Goal: Task Accomplishment & Management: Complete application form

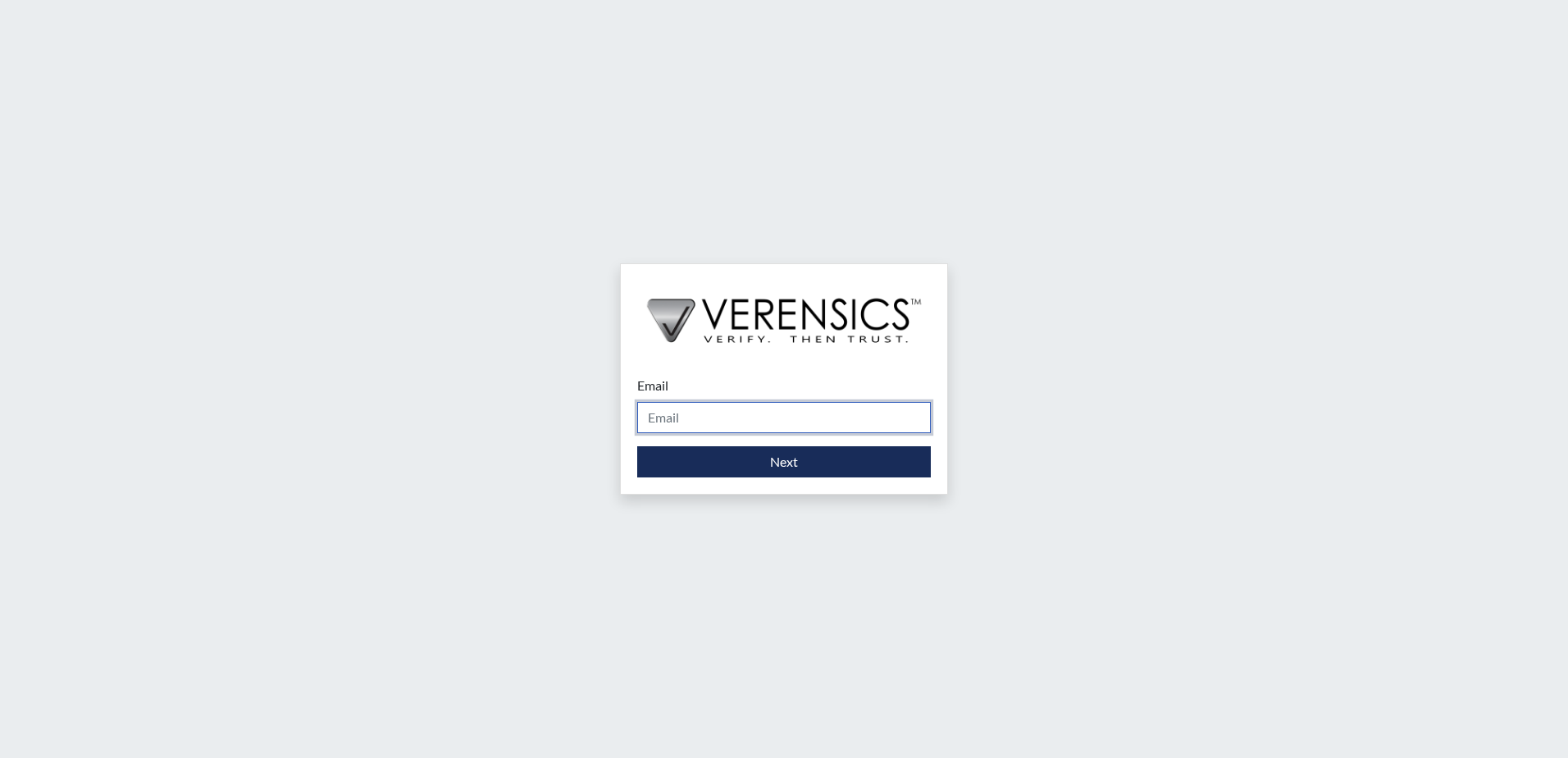
click at [726, 421] on input "Email" at bounding box center [783, 417] width 293 height 31
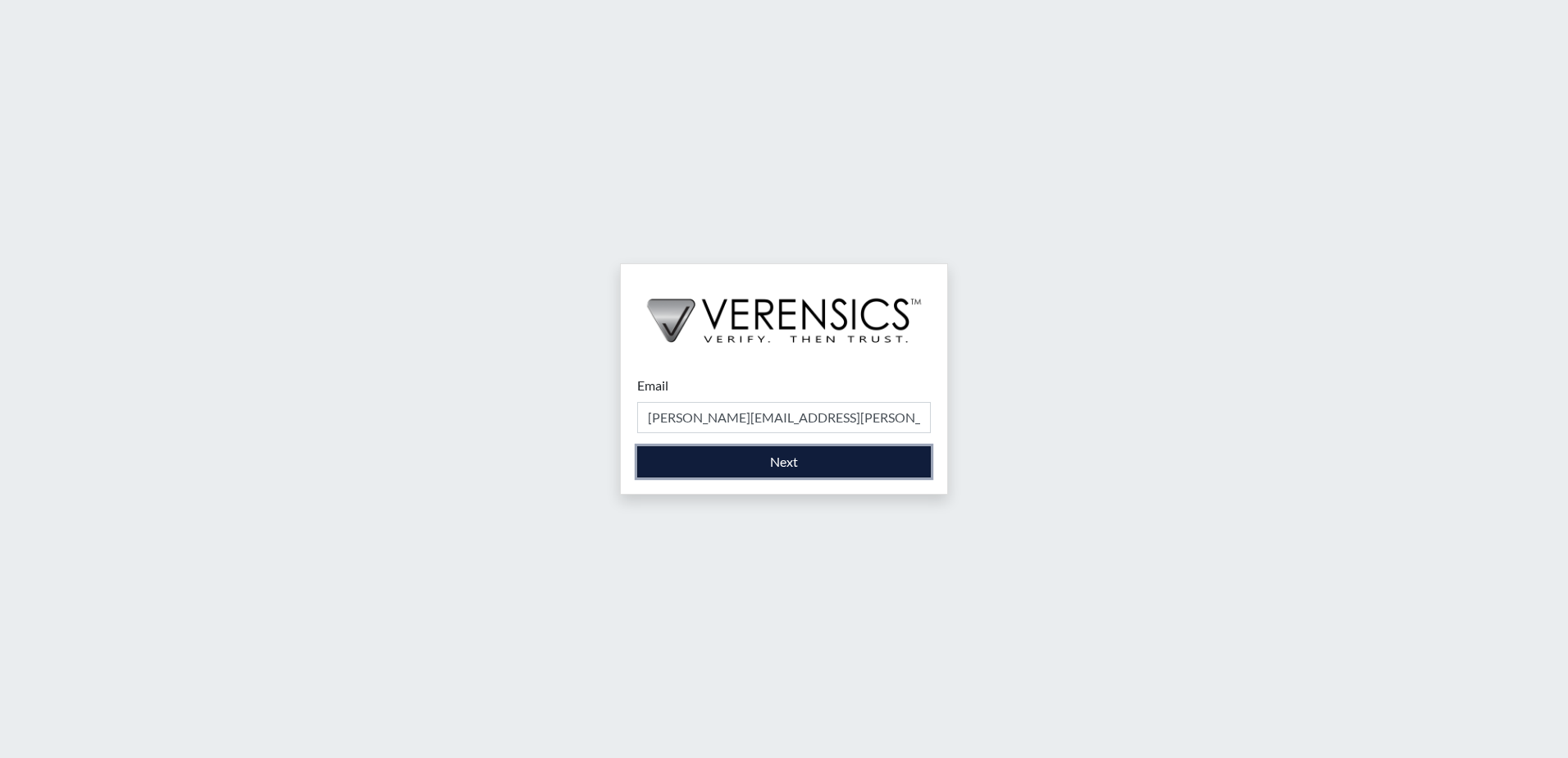
click at [742, 464] on button "Next" at bounding box center [783, 461] width 293 height 31
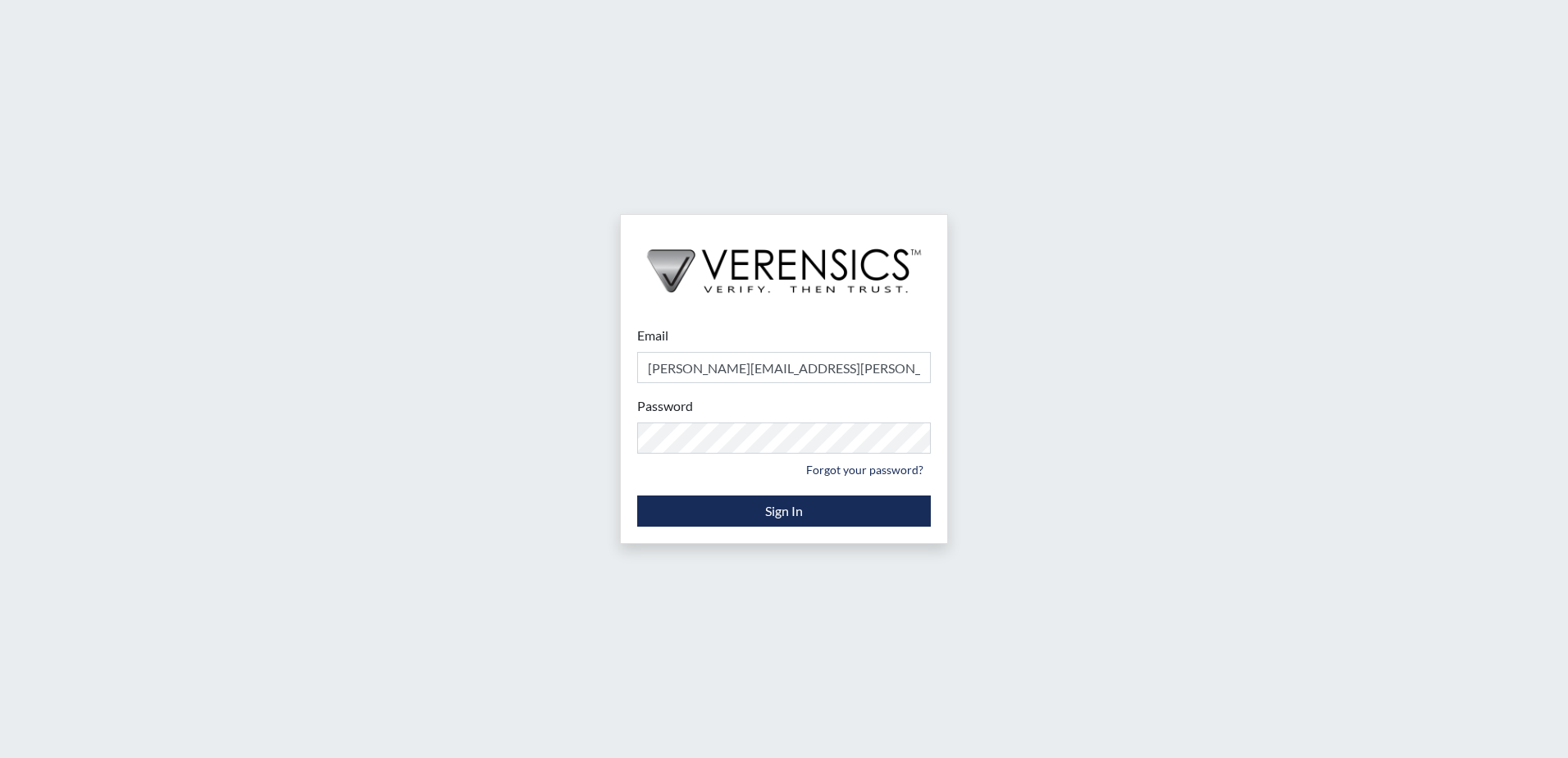
type input "[PERSON_NAME][EMAIL_ADDRESS][PERSON_NAME][DOMAIN_NAME]"
click at [760, 513] on button "Sign In" at bounding box center [783, 510] width 293 height 31
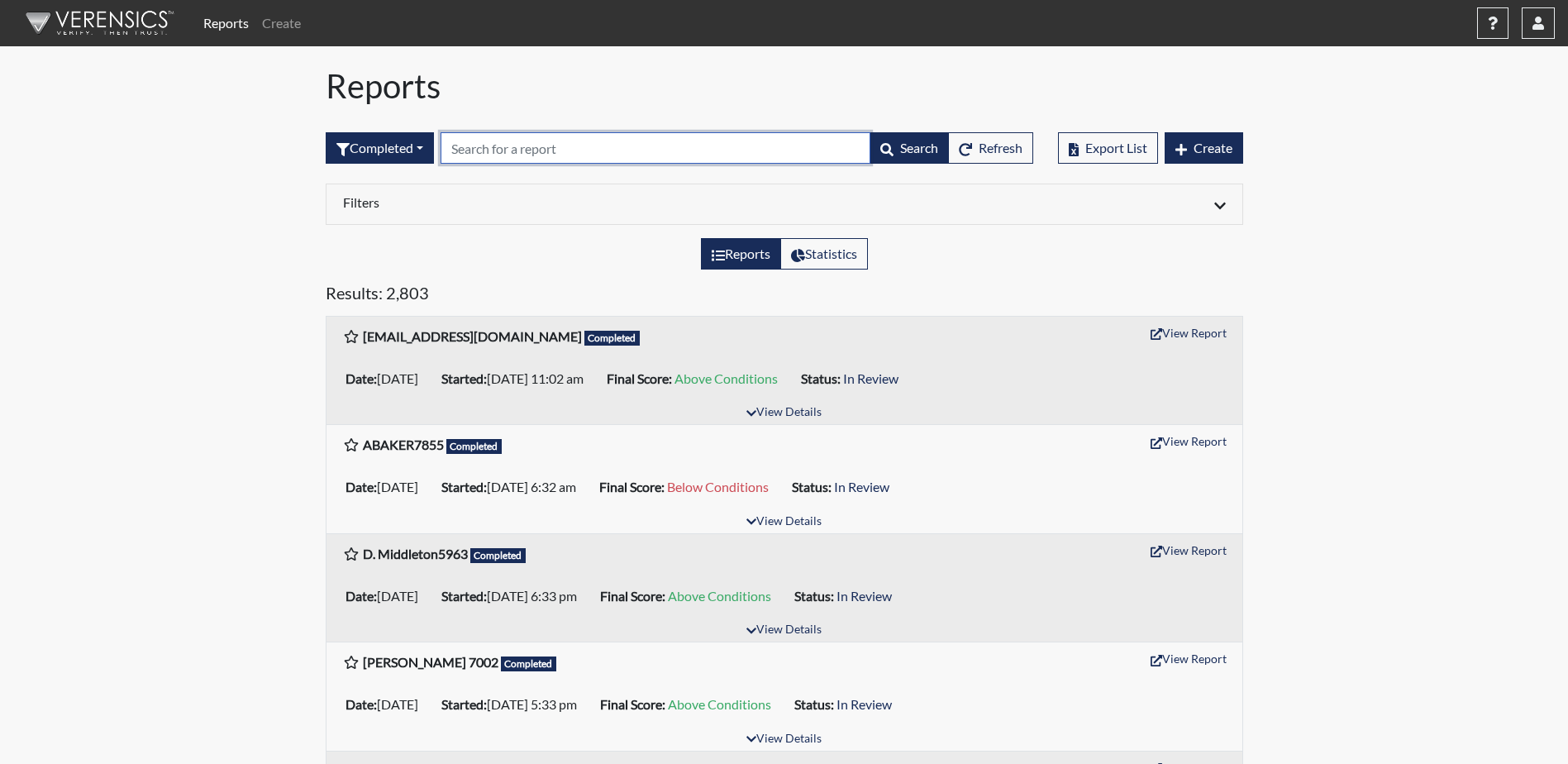
click at [550, 154] on input "text" at bounding box center [655, 147] width 429 height 31
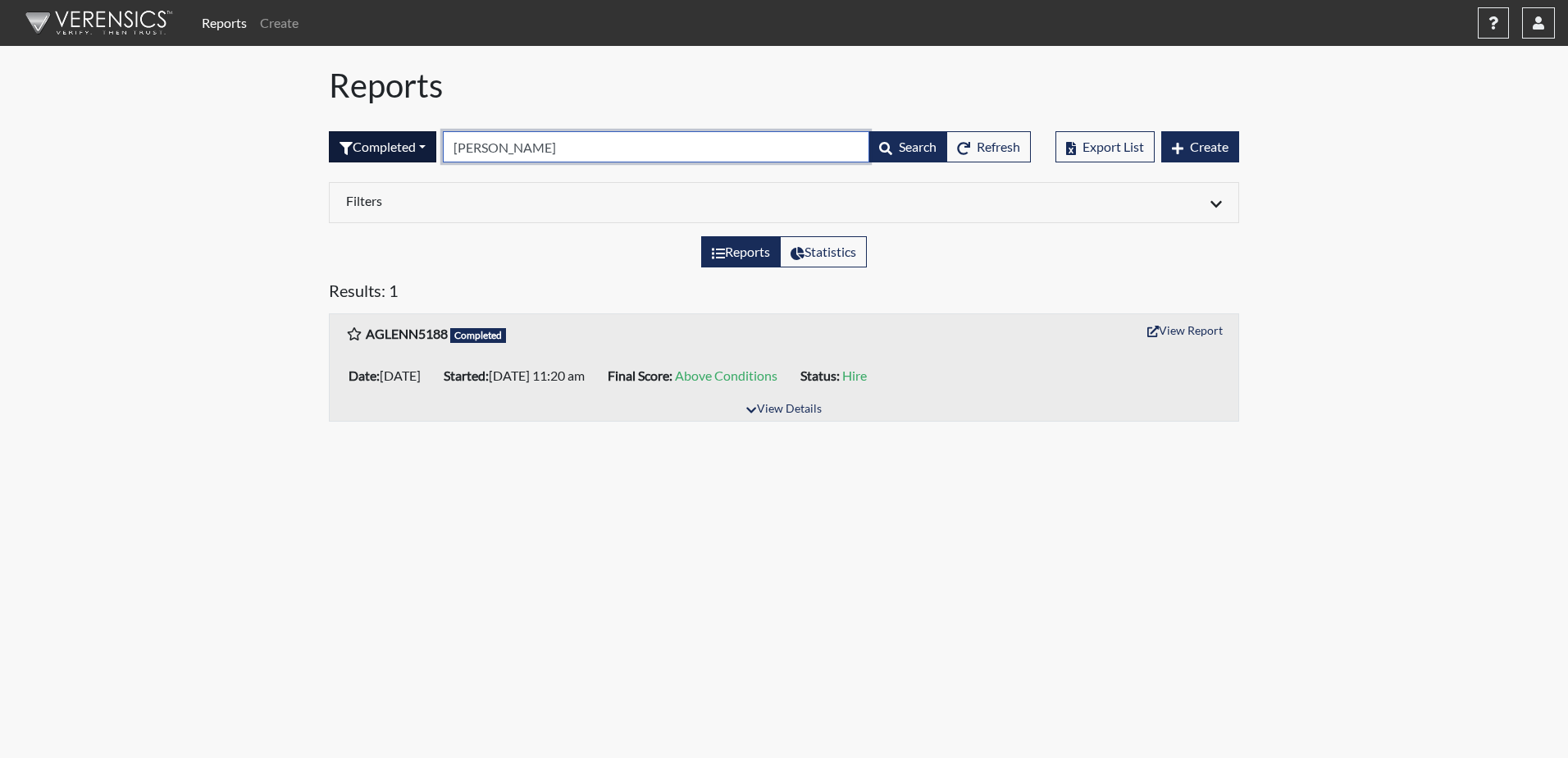
type input "[PERSON_NAME]"
click at [413, 145] on button "Completed" at bounding box center [382, 146] width 108 height 31
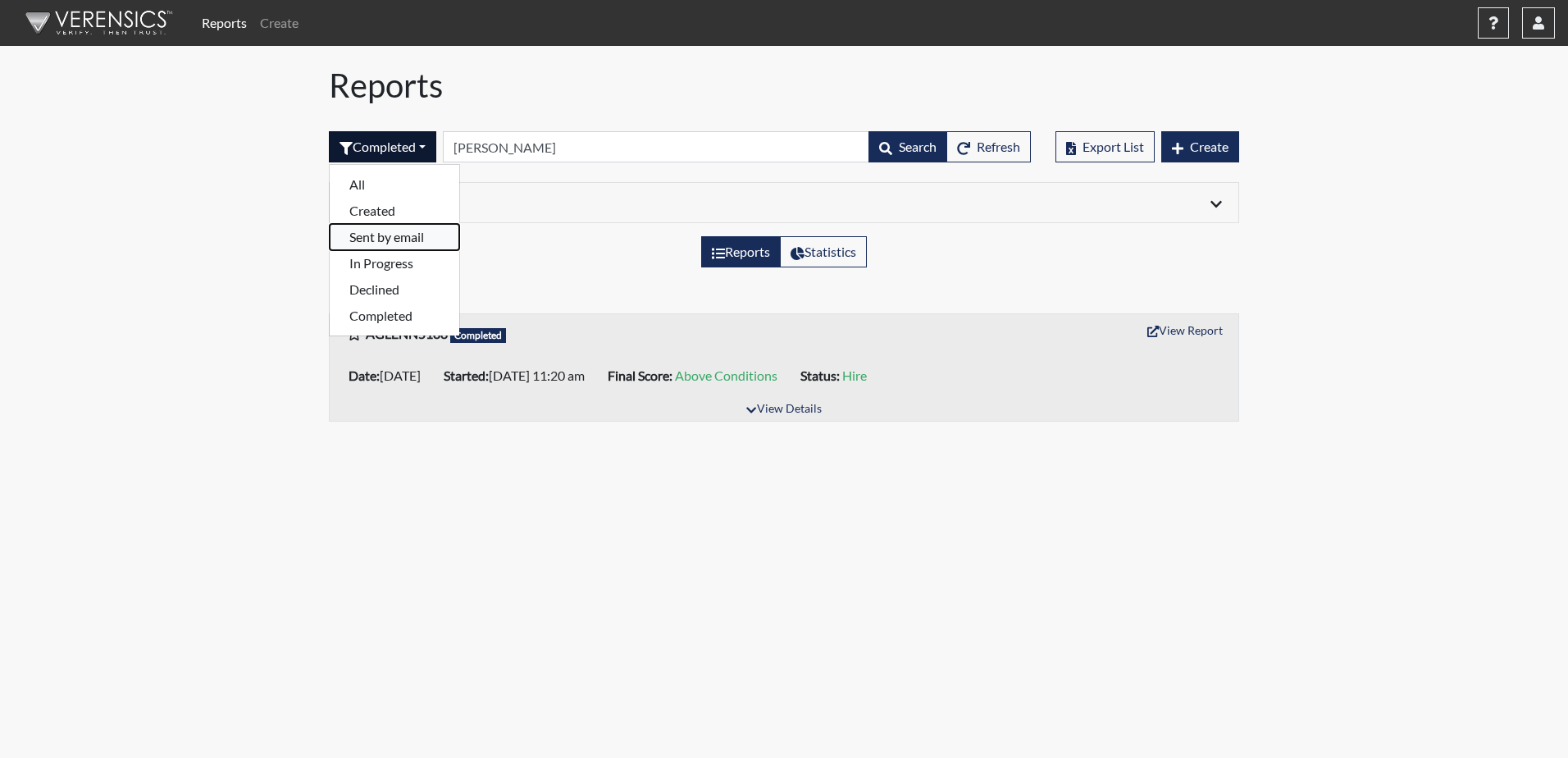
click at [355, 242] on button "Sent by email" at bounding box center [394, 236] width 129 height 26
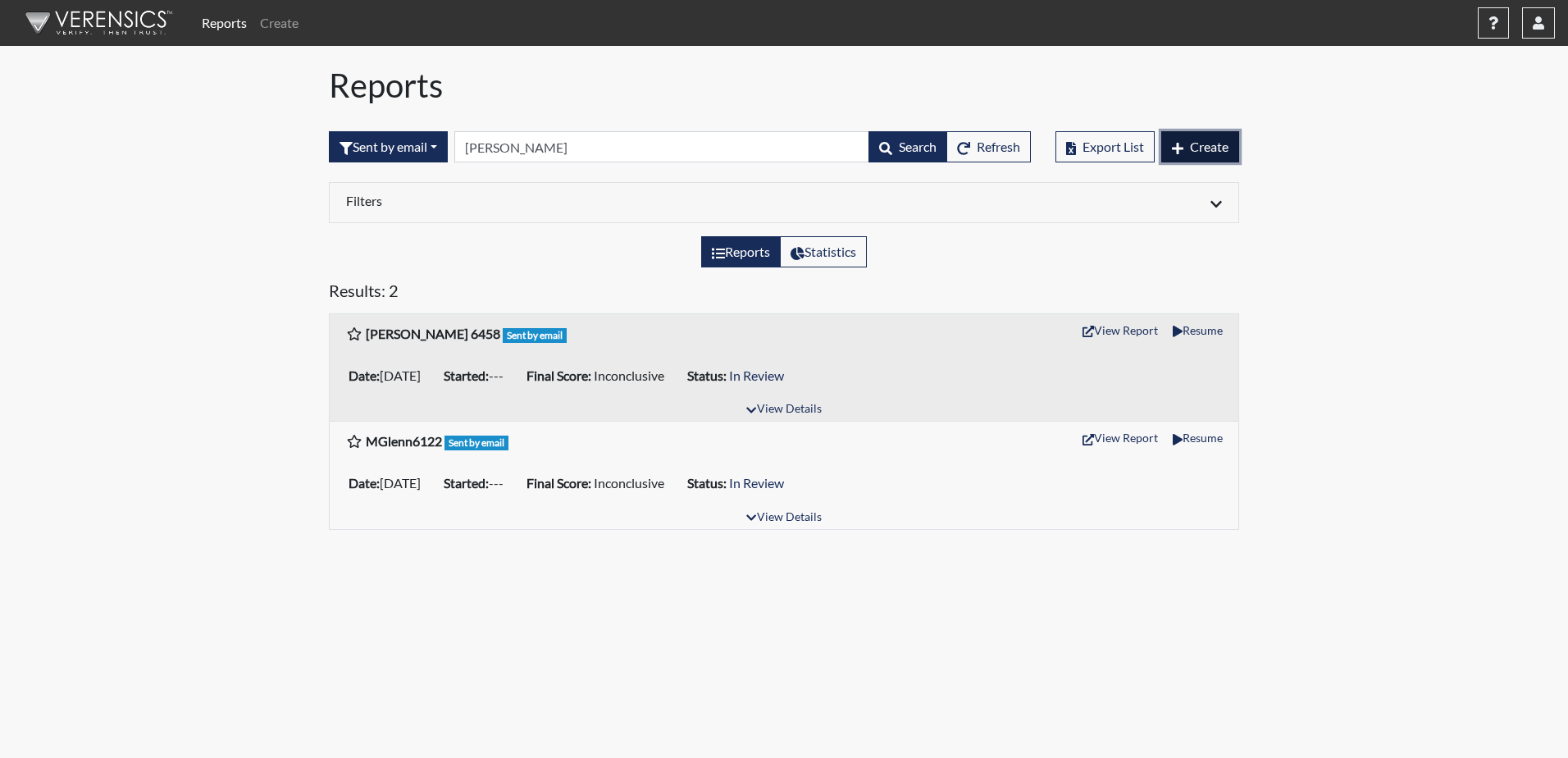
click at [1223, 152] on span "Create" at bounding box center [1209, 146] width 39 height 16
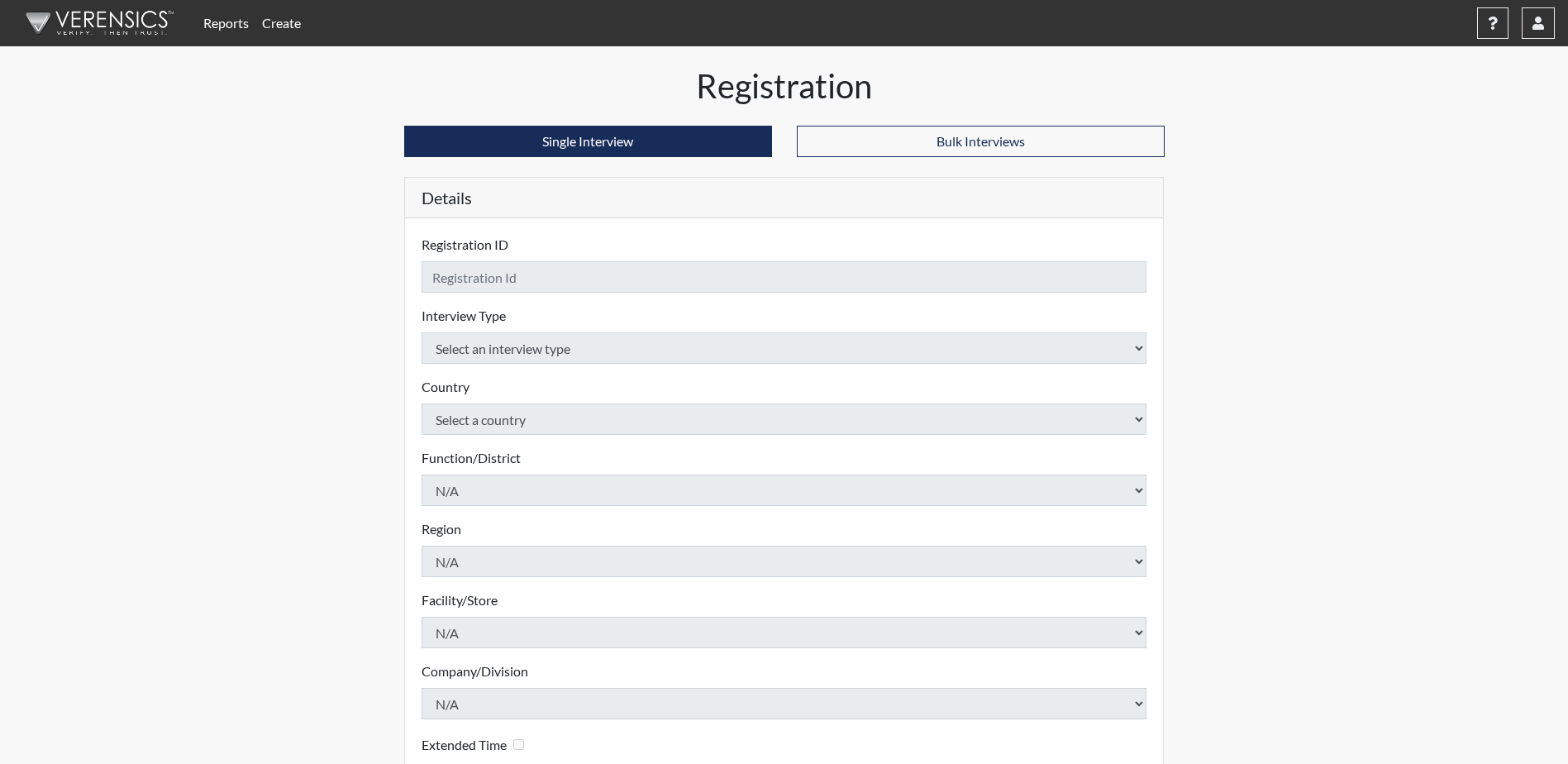
checkbox input "true"
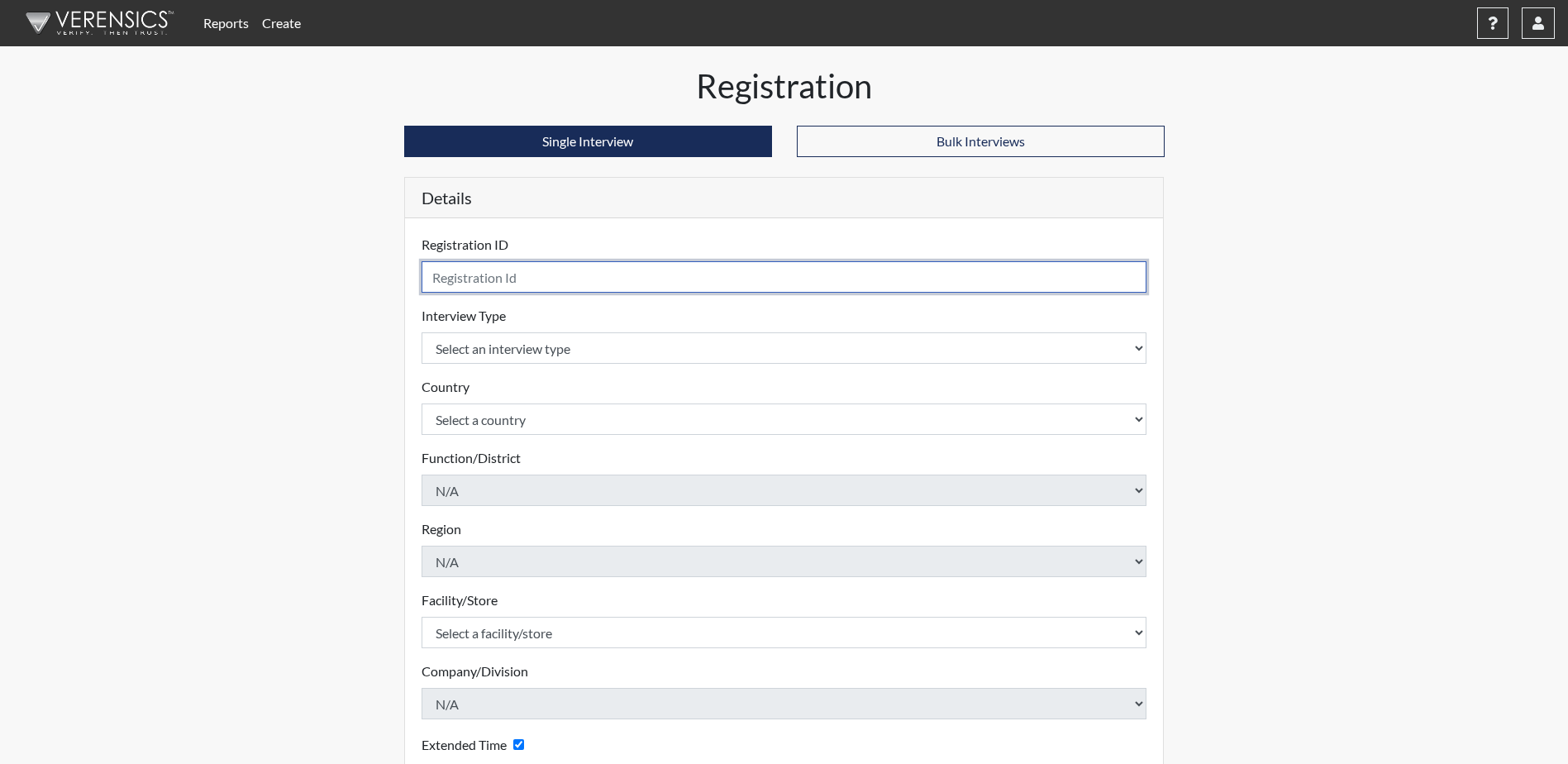
click at [640, 280] on input "text" at bounding box center [784, 276] width 726 height 31
type input "[PERSON_NAME] 0700"
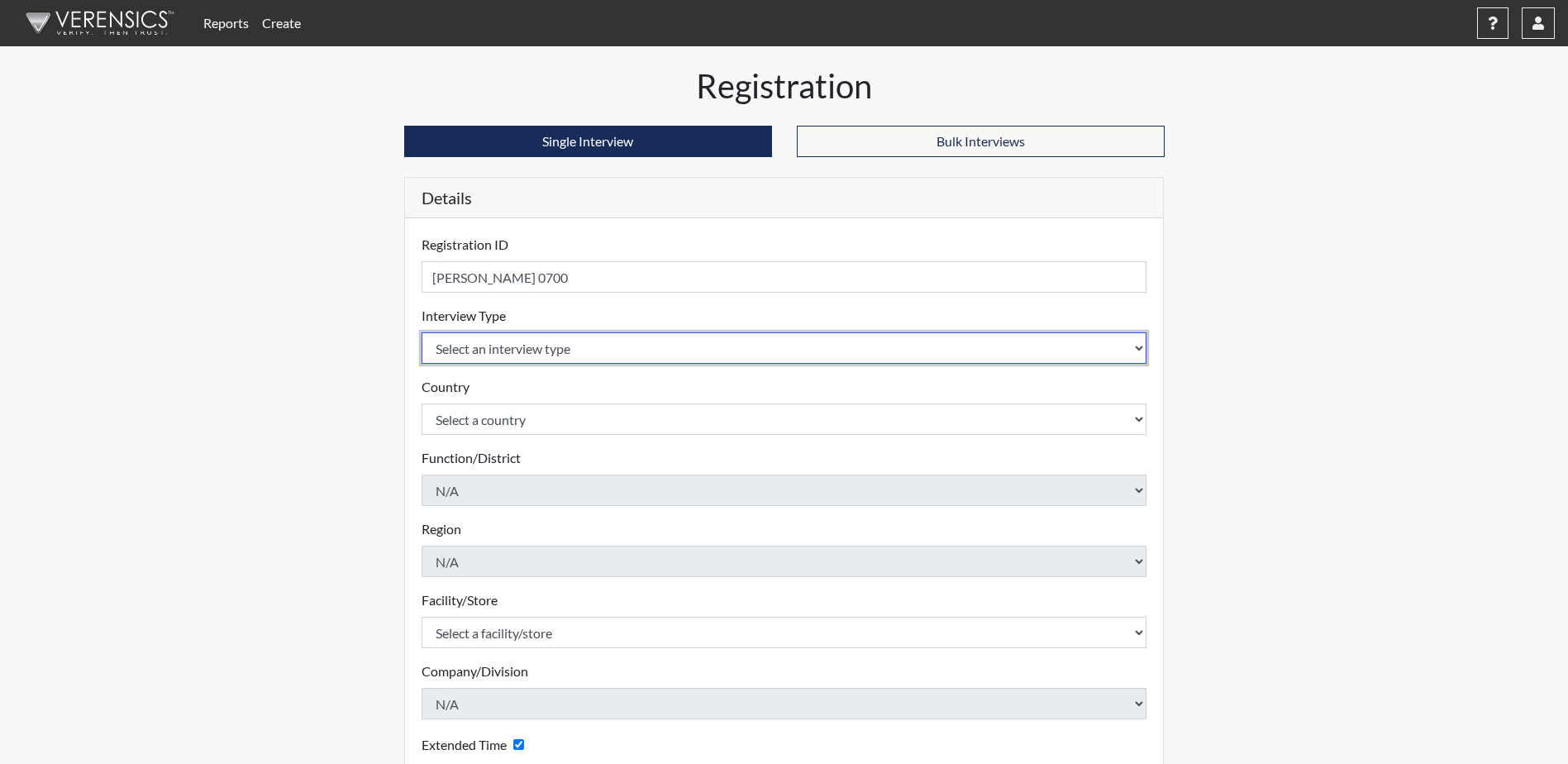
click at [604, 347] on select "Select an interview type Corrections Pre-Employment" at bounding box center [784, 347] width 726 height 31
select select "ff733e93-e1bf-11ea-9c9f-0eff0cf7eb8f"
click at [422, 332] on select "Select an interview type Corrections Pre-Employment" at bounding box center [784, 347] width 726 height 31
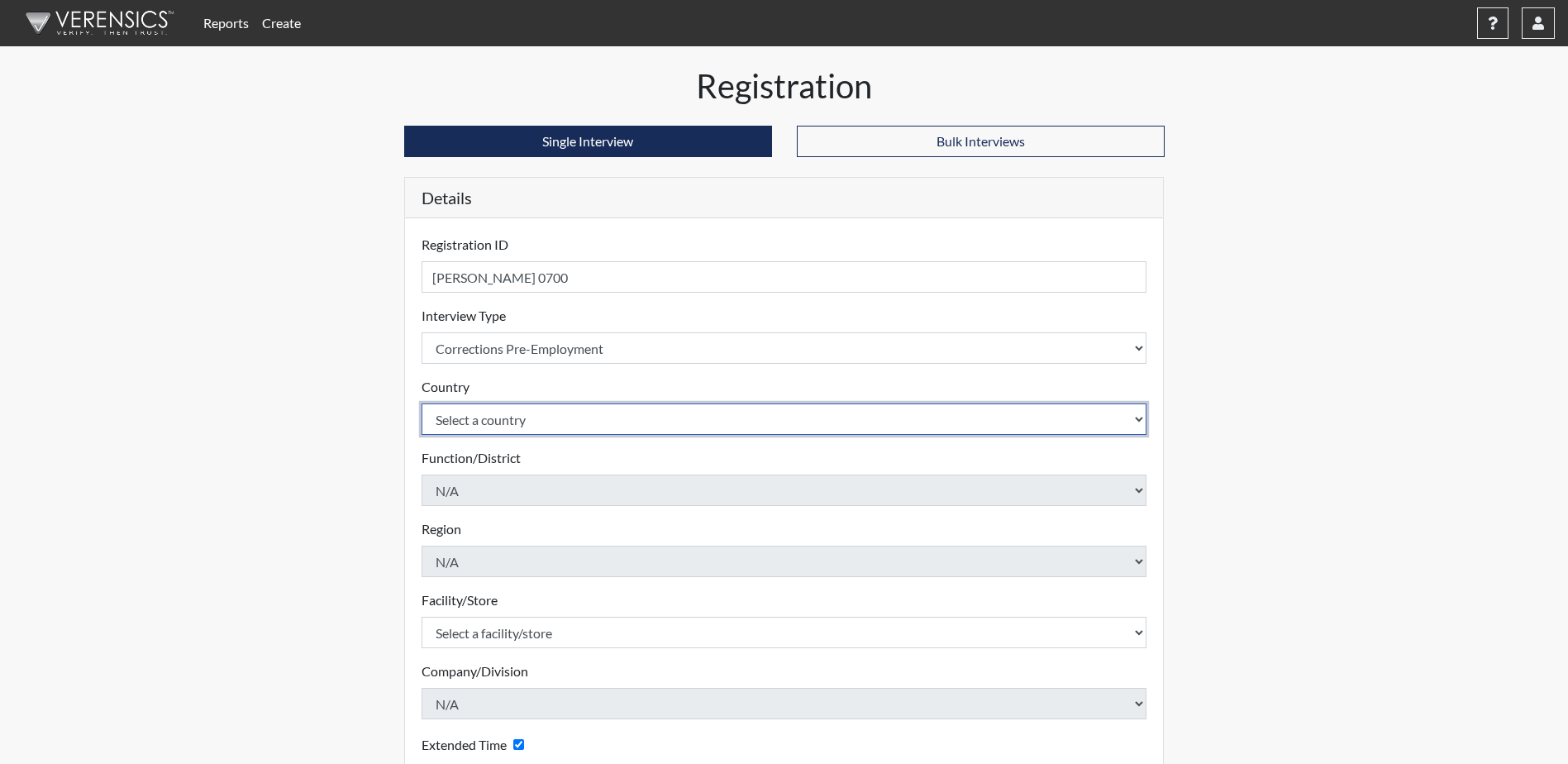
click at [620, 426] on select "Select a country [GEOGRAPHIC_DATA] [GEOGRAPHIC_DATA]" at bounding box center [784, 418] width 726 height 31
select select "united-states-of-[GEOGRAPHIC_DATA]"
click at [422, 403] on select "Select a country [GEOGRAPHIC_DATA] [GEOGRAPHIC_DATA]" at bounding box center [784, 418] width 726 height 31
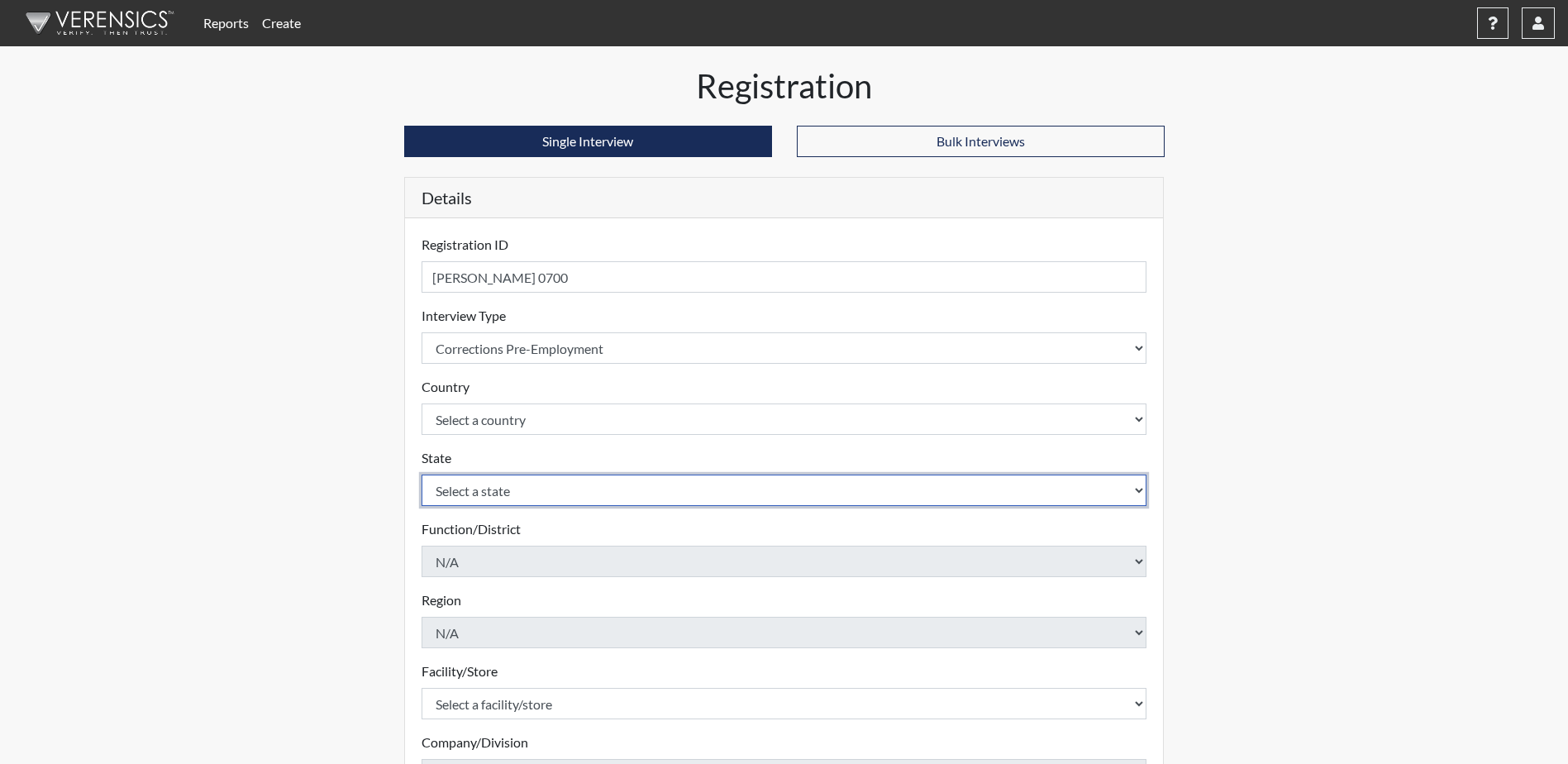
click at [606, 493] on select "Select a state [US_STATE] [US_STATE] [US_STATE] [US_STATE] [US_STATE] [US_STATE…" at bounding box center [784, 490] width 726 height 31
select select "SC"
click at [422, 474] on select "Select a state [US_STATE] [US_STATE] [US_STATE] [US_STATE] [US_STATE] [US_STATE…" at bounding box center [784, 490] width 726 height 31
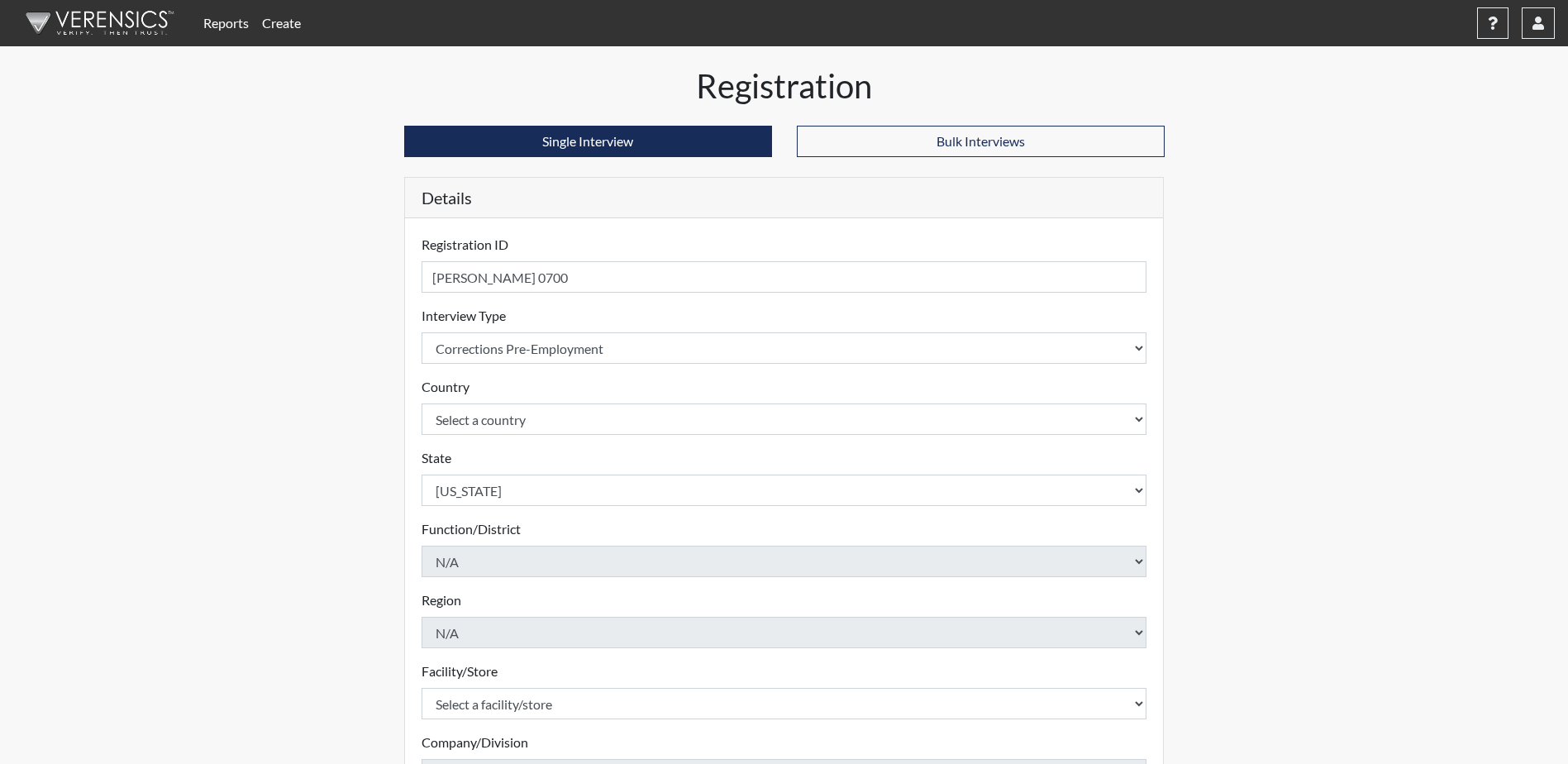
click at [1325, 427] on div "Reports Create Help Center × Verensics Best Practices How to successfully use t…" at bounding box center [784, 523] width 1568 height 1045
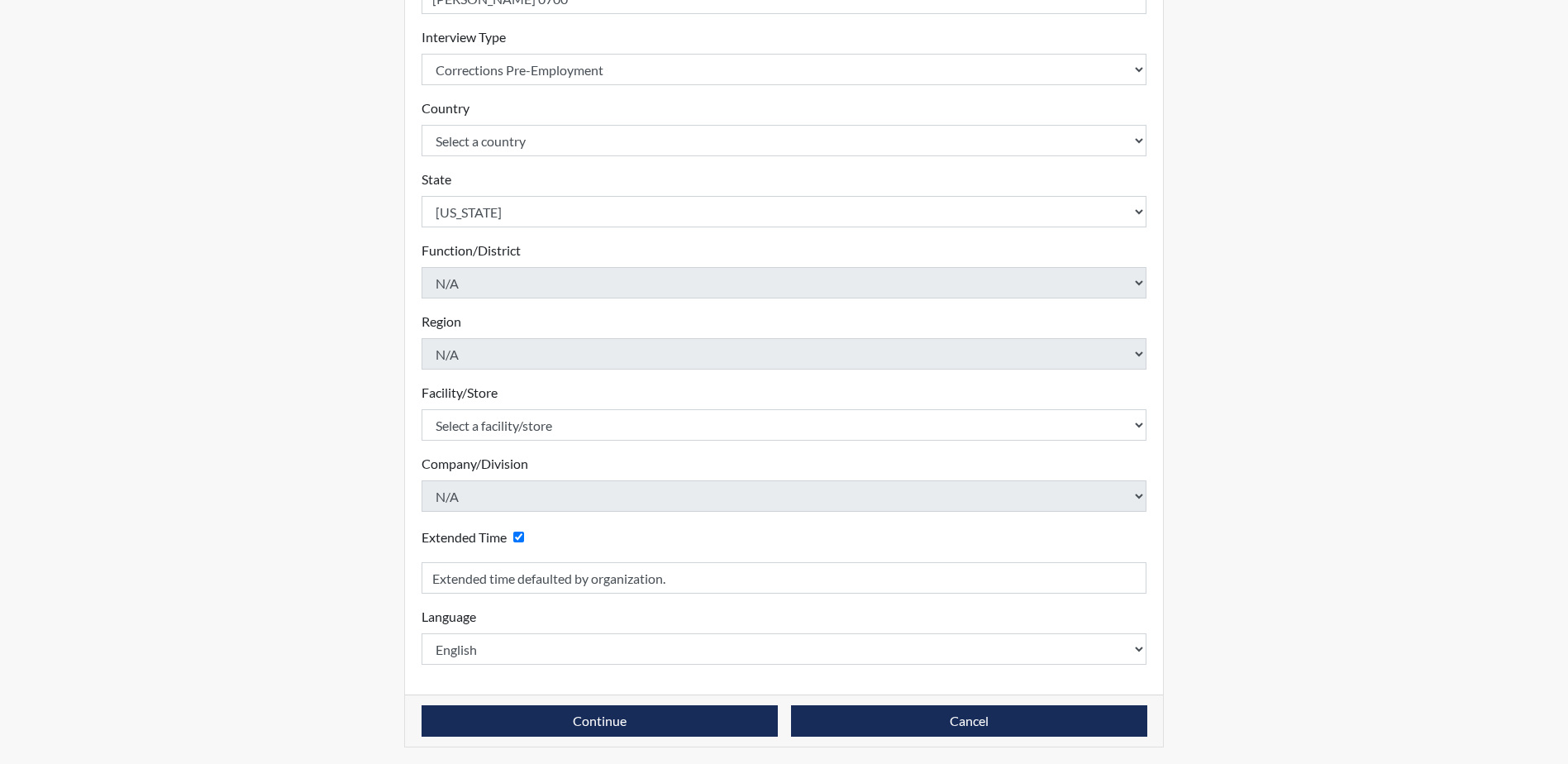
scroll to position [282, 0]
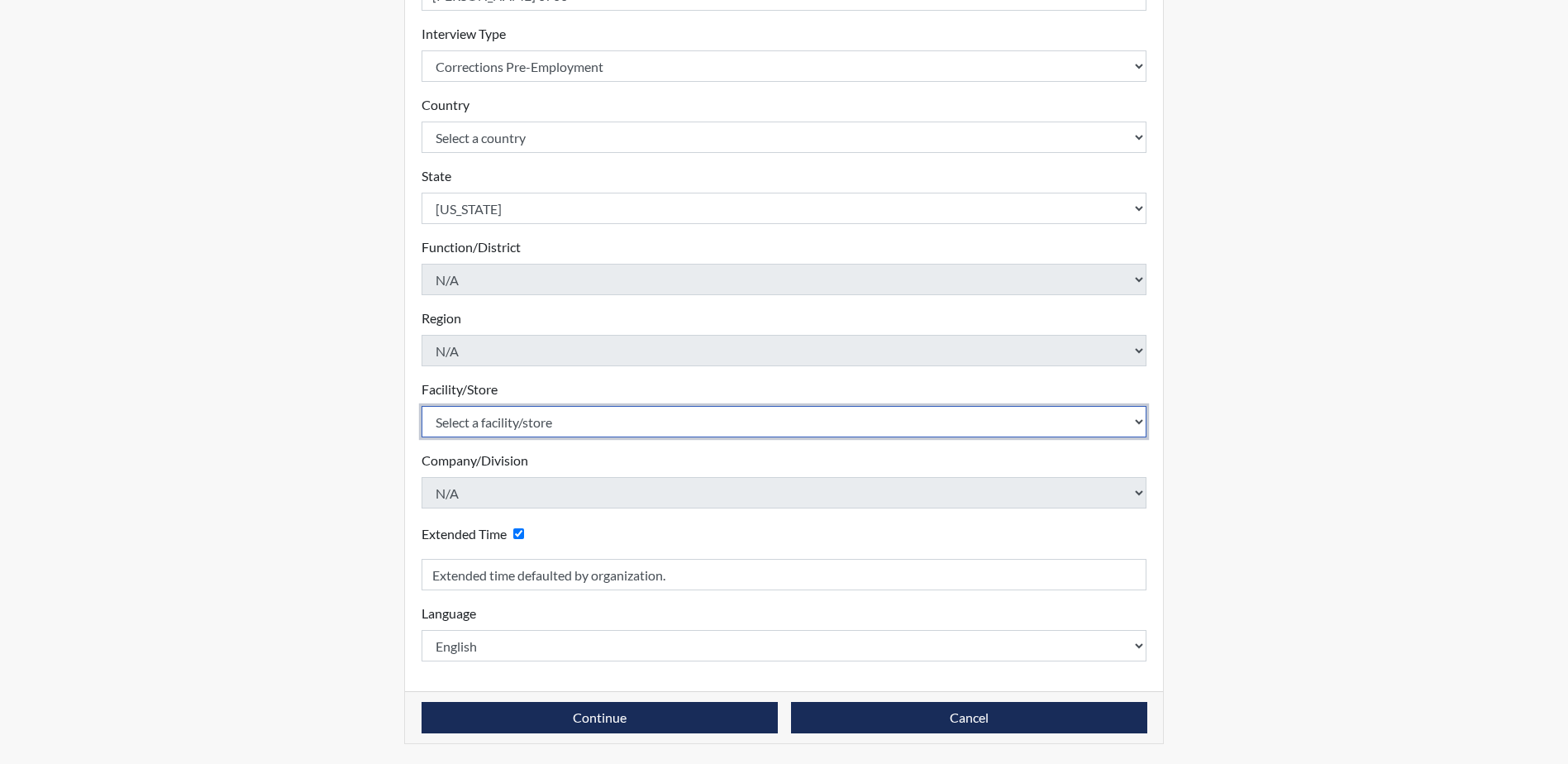
click at [508, 425] on select "Select a facility/store [GEOGRAPHIC_DATA] CI Broad River CI [PERSON_NAME] CI Di…" at bounding box center [784, 421] width 726 height 31
select select "534aed5c-2435-46c7-8f23-93a4da2bf355"
click at [422, 406] on select "Select a facility/store [GEOGRAPHIC_DATA] CI Broad River CI [PERSON_NAME] CI Di…" at bounding box center [784, 421] width 726 height 31
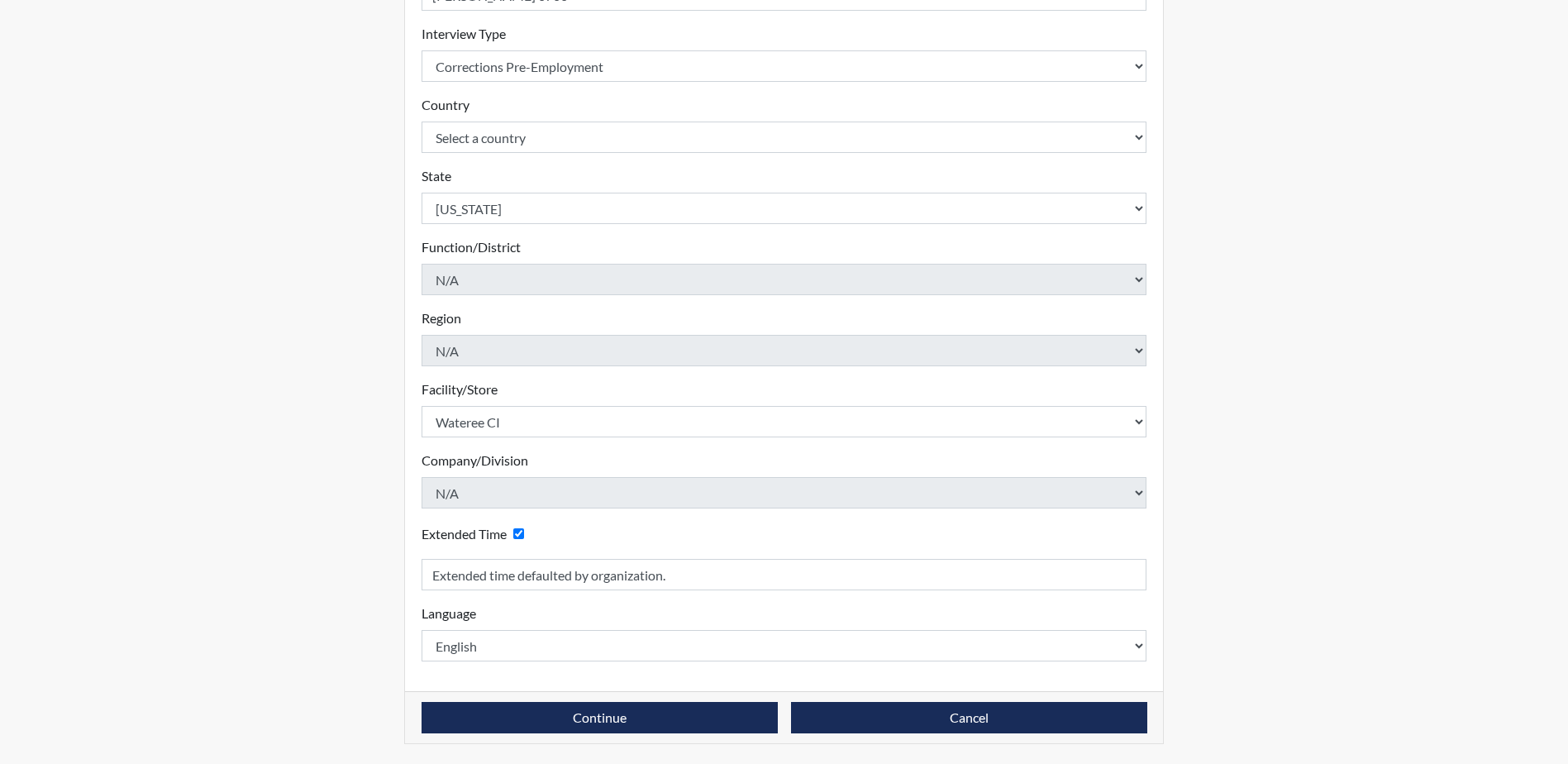
click at [1301, 370] on div "Reports Create Help Center × Verensics Best Practices How to successfully use t…" at bounding box center [784, 241] width 1568 height 1045
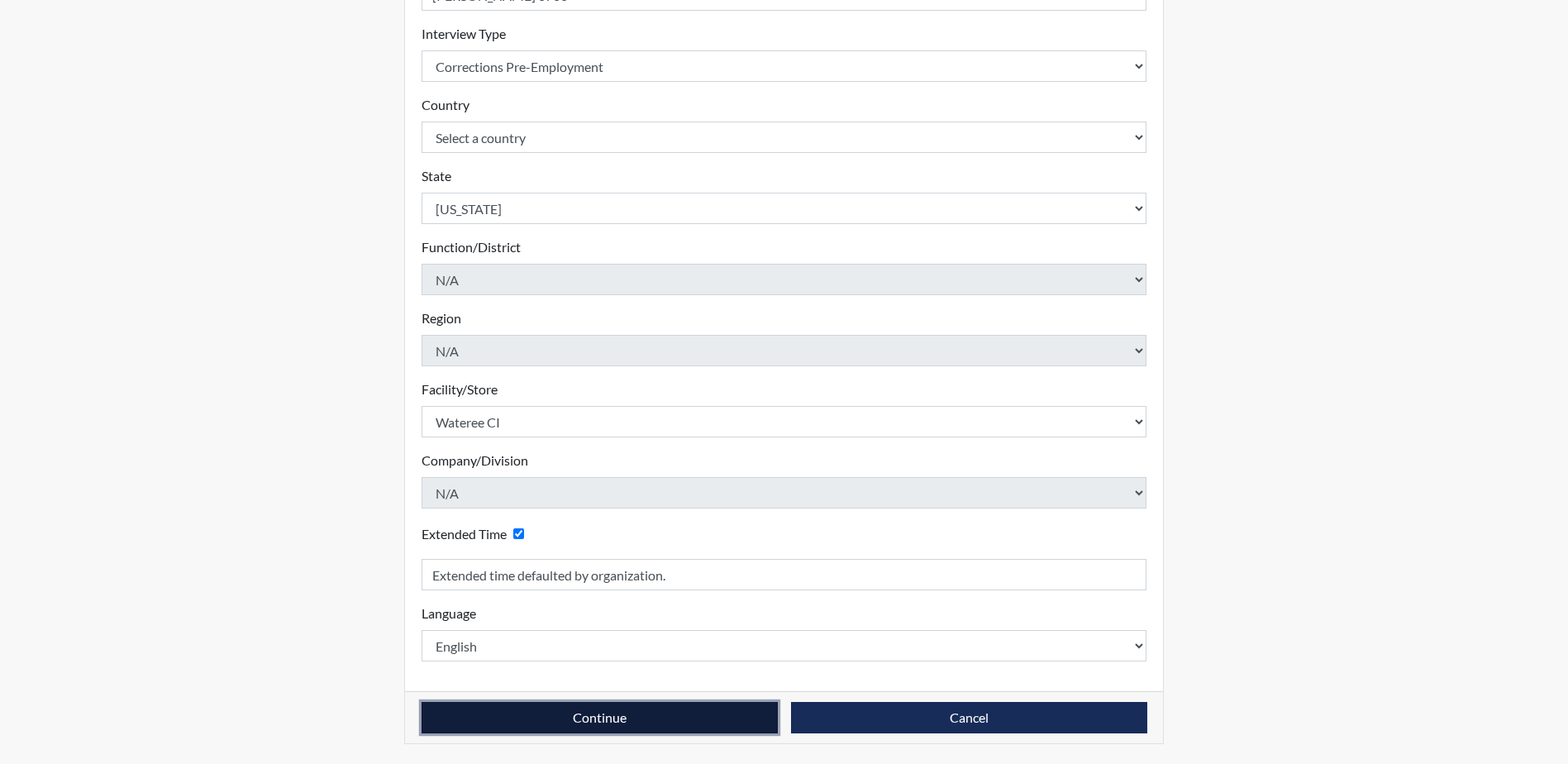
click at [646, 726] on button "Continue" at bounding box center [600, 717] width 357 height 31
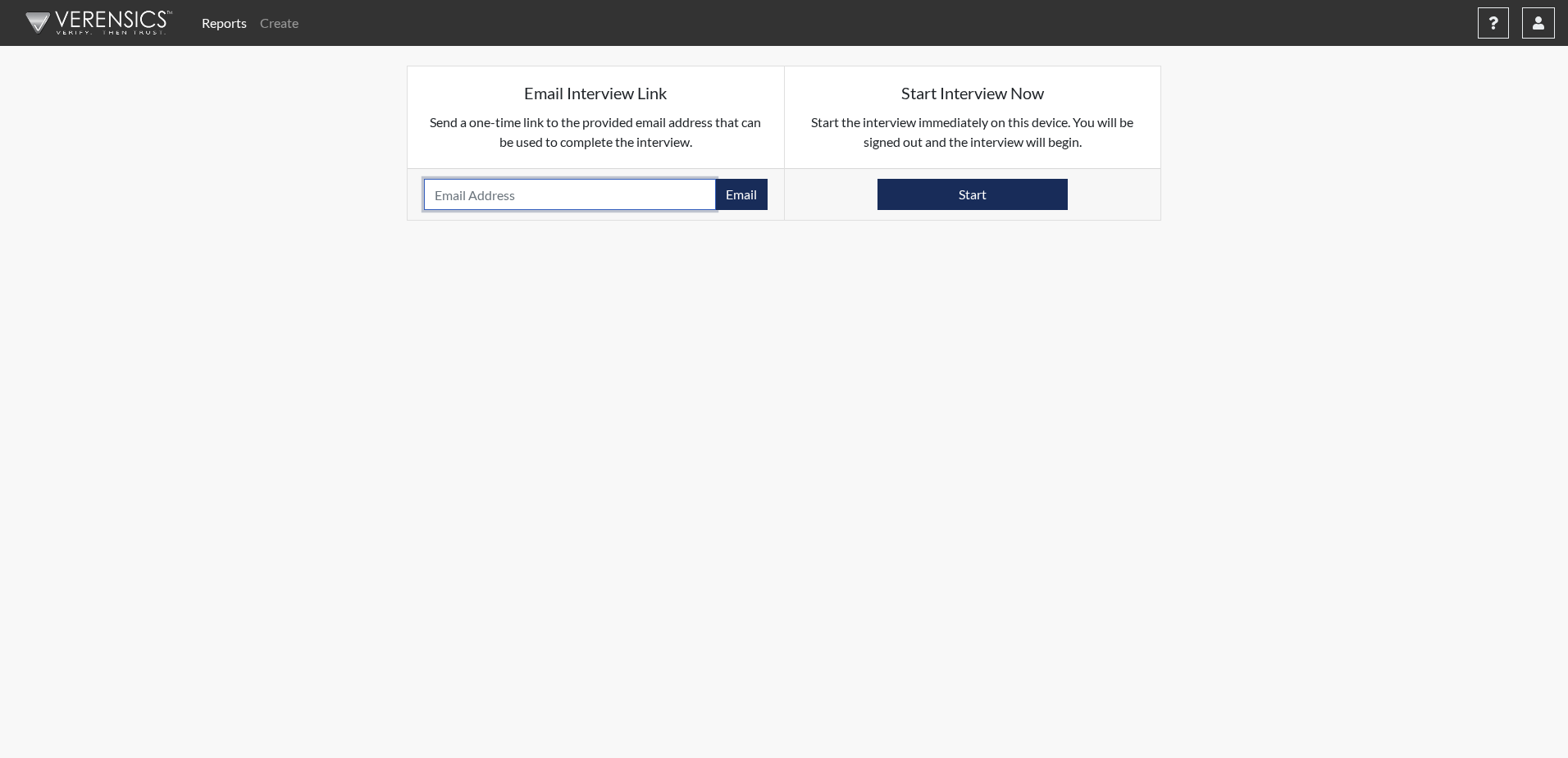
click at [620, 192] on input "email" at bounding box center [569, 194] width 292 height 31
type input "[EMAIL_ADDRESS][DOMAIN_NAME]"
click at [733, 196] on button "Email" at bounding box center [741, 194] width 52 height 31
